Goal: Information Seeking & Learning: Learn about a topic

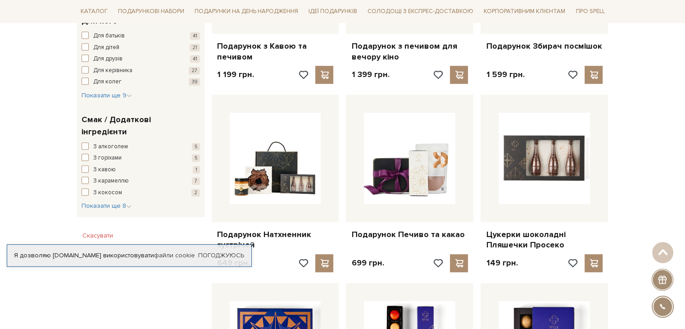
scroll to position [454, 0]
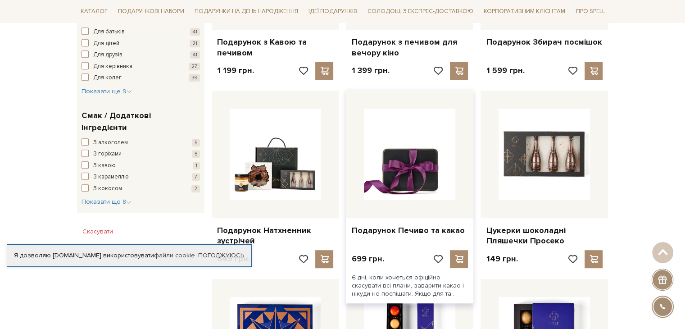
click at [435, 144] on img at bounding box center [409, 153] width 91 height 91
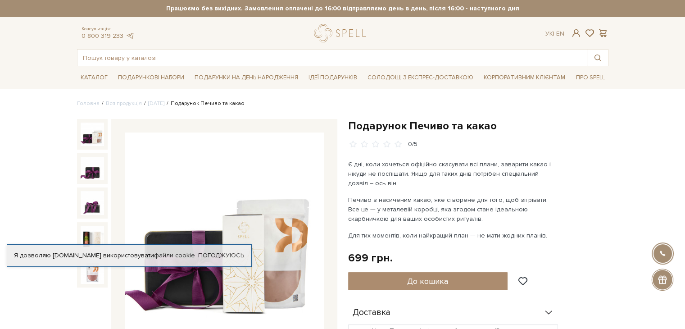
click at [260, 218] on img at bounding box center [224, 231] width 199 height 199
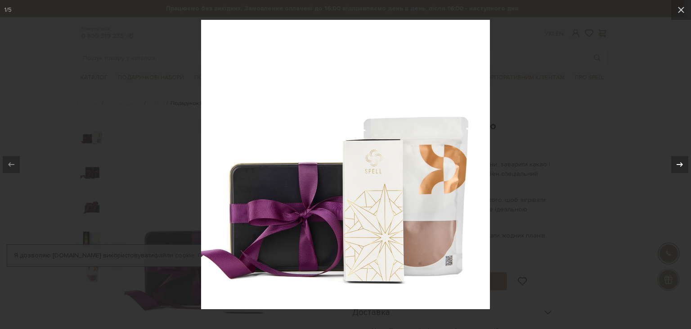
click at [677, 165] on icon at bounding box center [680, 164] width 11 height 11
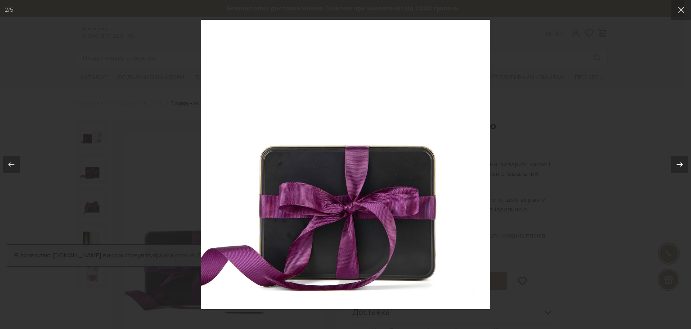
click at [677, 165] on icon at bounding box center [680, 164] width 11 height 11
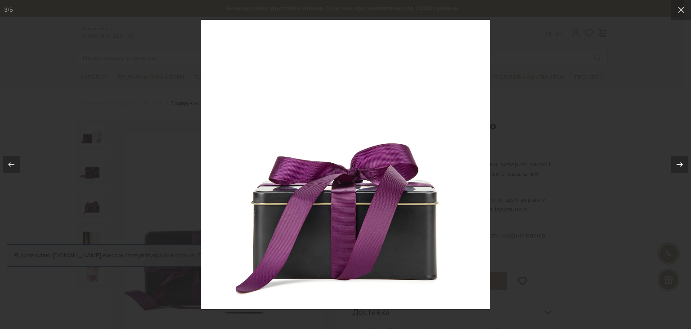
click at [677, 165] on icon at bounding box center [680, 164] width 11 height 11
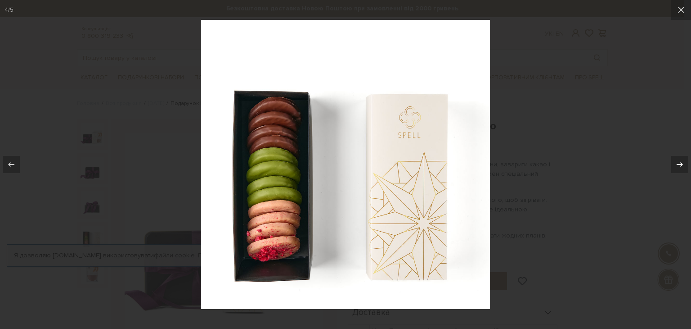
click at [675, 162] on icon at bounding box center [680, 164] width 11 height 11
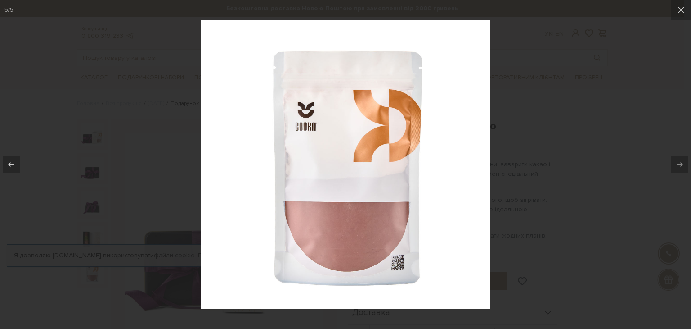
click at [633, 134] on div at bounding box center [345, 164] width 691 height 329
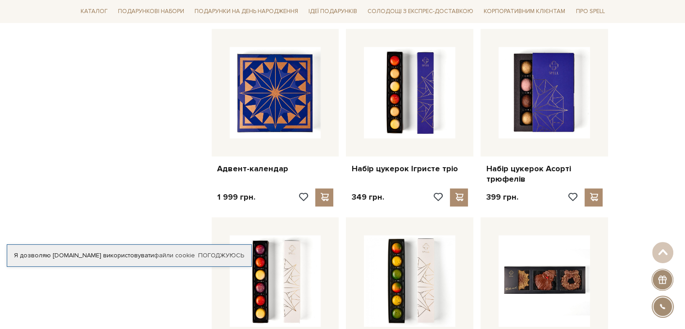
scroll to position [706, 0]
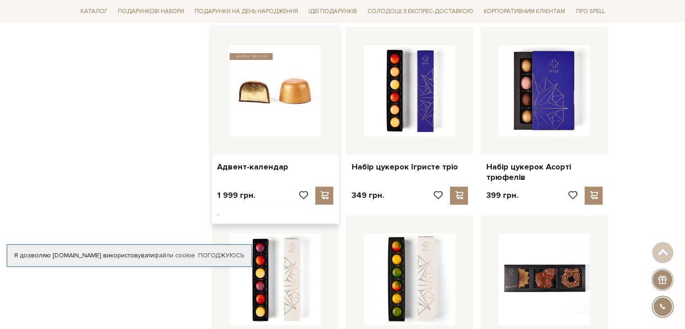
click at [292, 77] on img at bounding box center [275, 90] width 91 height 91
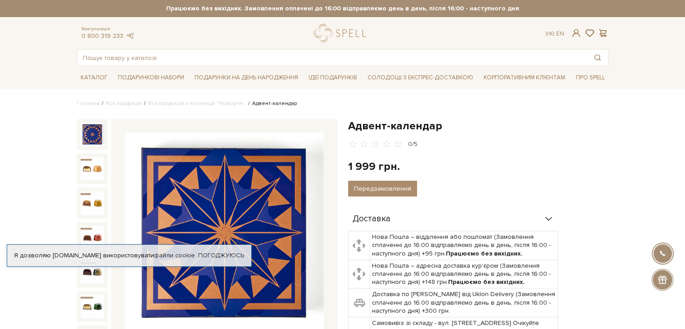
click at [234, 188] on img at bounding box center [224, 231] width 199 height 199
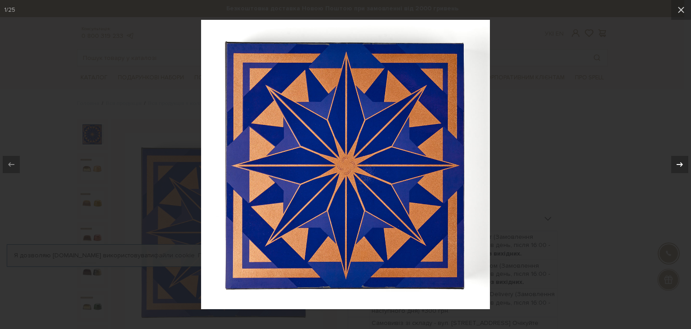
click at [678, 158] on div at bounding box center [679, 164] width 17 height 17
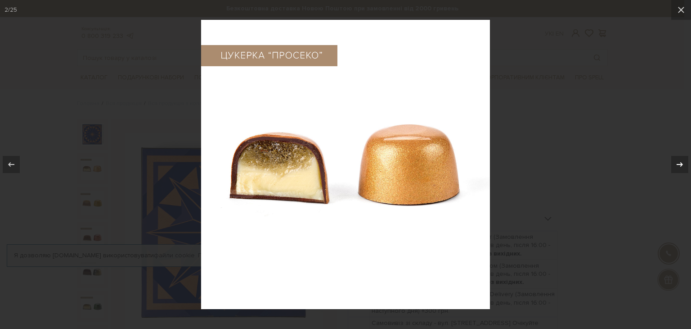
click at [678, 158] on div at bounding box center [679, 164] width 17 height 17
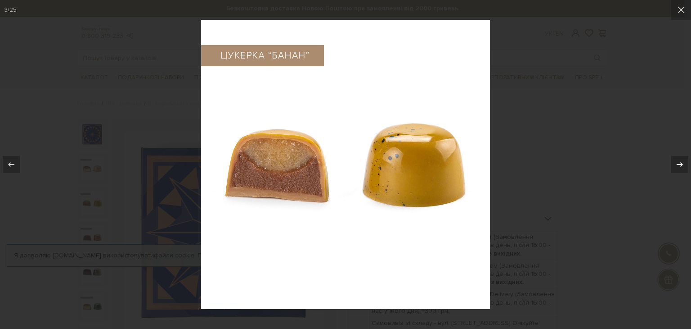
click at [678, 158] on div at bounding box center [679, 164] width 17 height 17
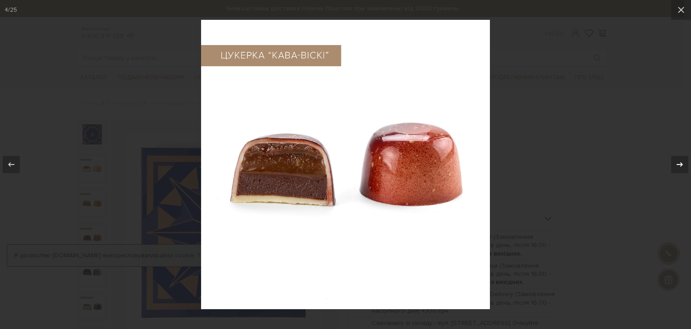
click at [678, 158] on div at bounding box center [679, 164] width 17 height 17
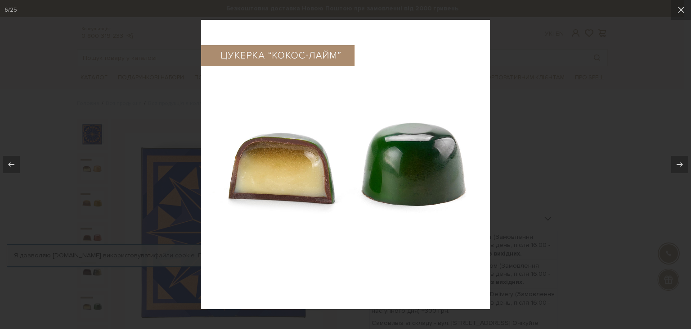
drag, startPoint x: 678, startPoint y: 158, endPoint x: 587, endPoint y: 149, distance: 91.8
click at [587, 149] on div "6 / 25" at bounding box center [345, 164] width 691 height 329
click at [587, 149] on div at bounding box center [345, 164] width 691 height 329
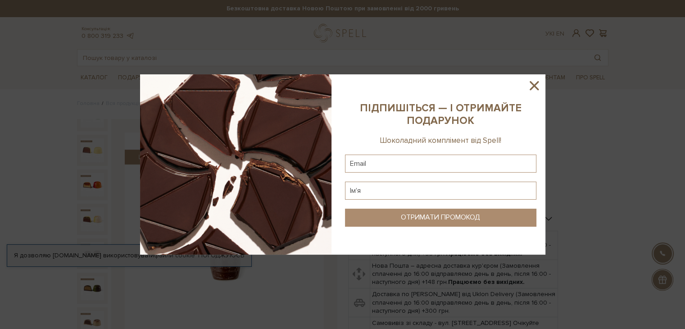
scroll to position [391, 0]
click at [534, 81] on icon at bounding box center [533, 85] width 15 height 15
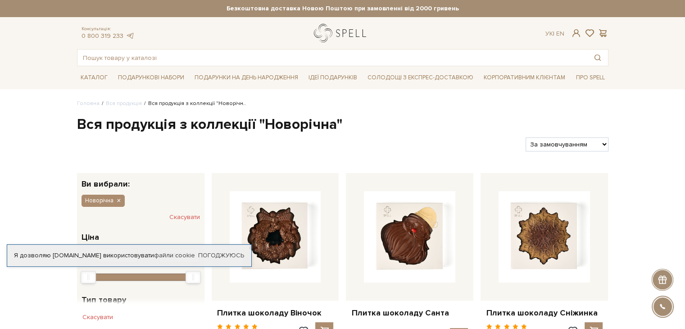
click at [342, 34] on link "logo" at bounding box center [342, 33] width 56 height 18
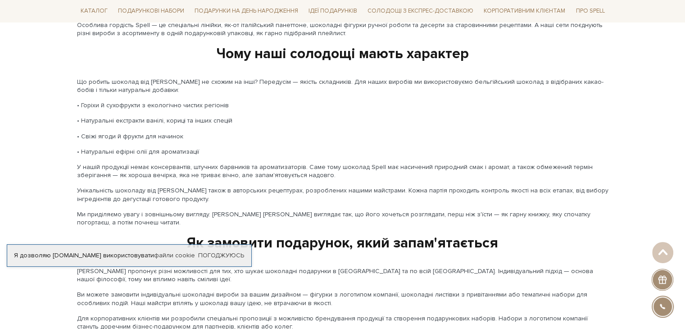
scroll to position [1253, 0]
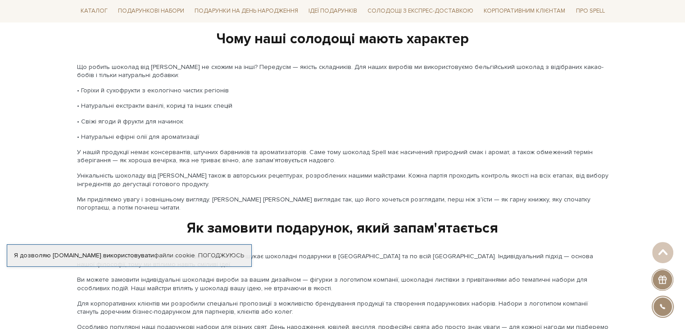
drag, startPoint x: 682, startPoint y: 251, endPoint x: 686, endPoint y: 253, distance: 5.2
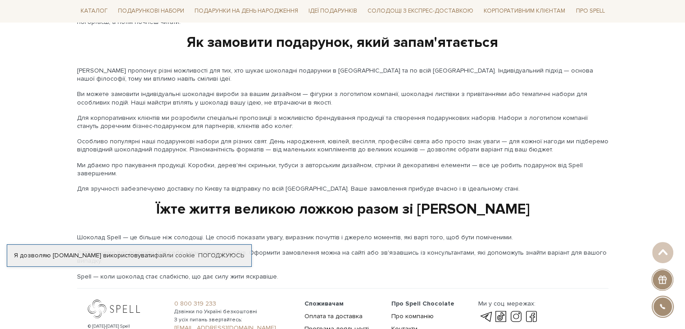
scroll to position [1521, 0]
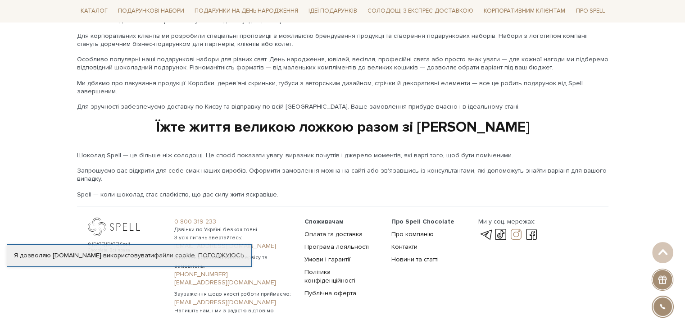
click at [517, 229] on link at bounding box center [515, 234] width 15 height 11
